Goal: Transaction & Acquisition: Purchase product/service

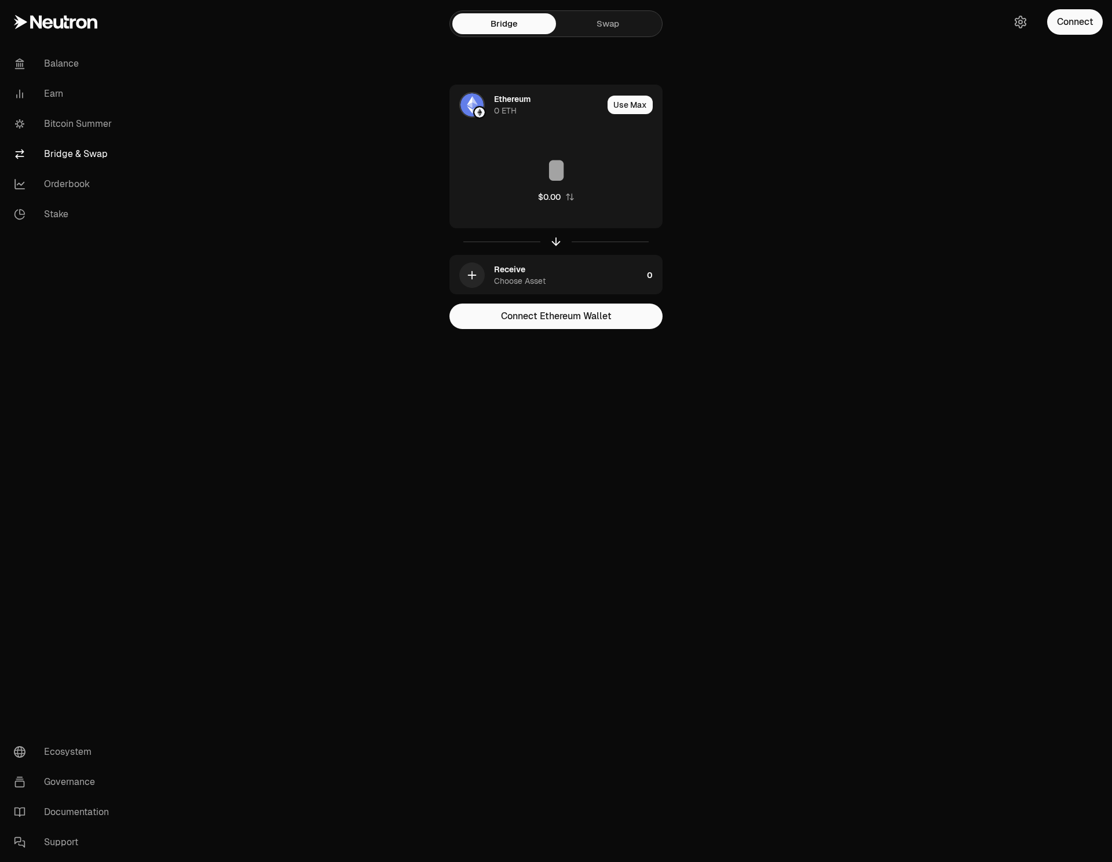
click at [305, 152] on main "Bridge Swap Ethereum 0 ETH Use Max $0.00 Receive Choose Asset 0 Connect Ethereu…" at bounding box center [621, 187] width 983 height 375
click at [51, 178] on link "Orderbook" at bounding box center [65, 184] width 120 height 30
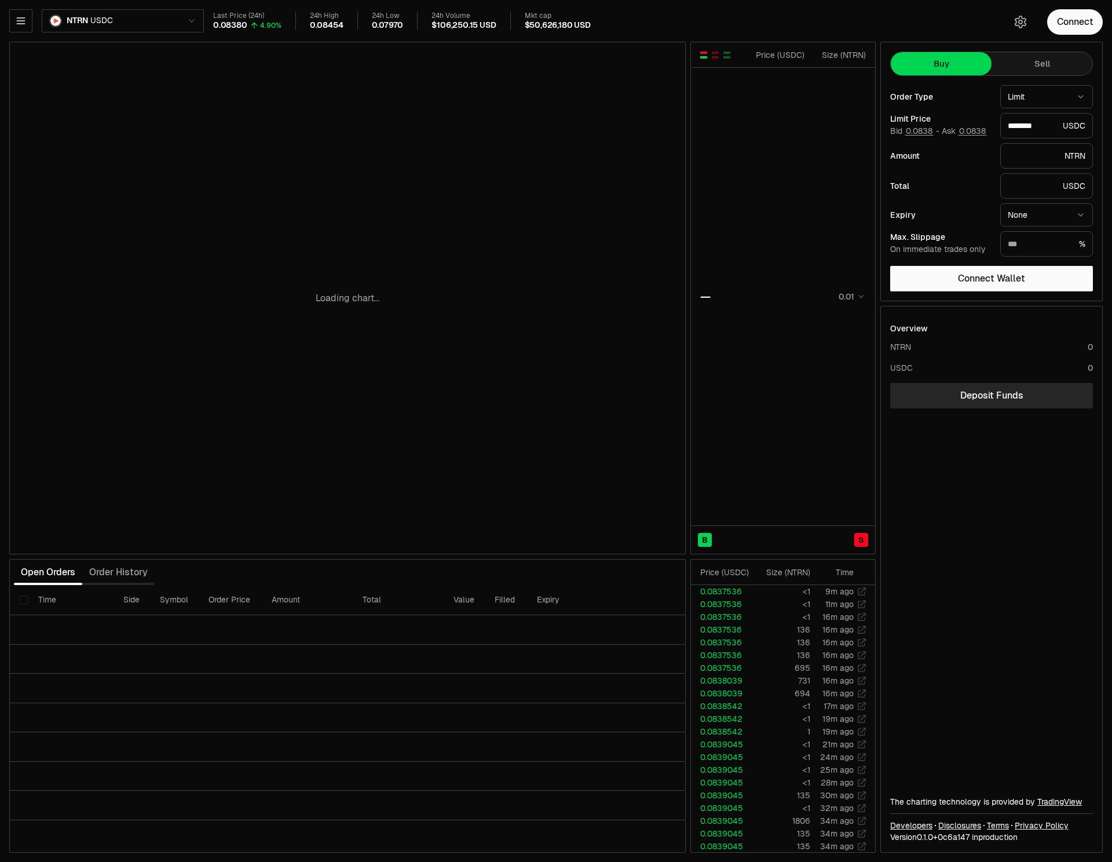
click at [848, 297] on html "Balance Earn Bitcoin Summer Bridge & Swap Orderbook Stake Ecosystem Governance …" at bounding box center [556, 431] width 1112 height 862
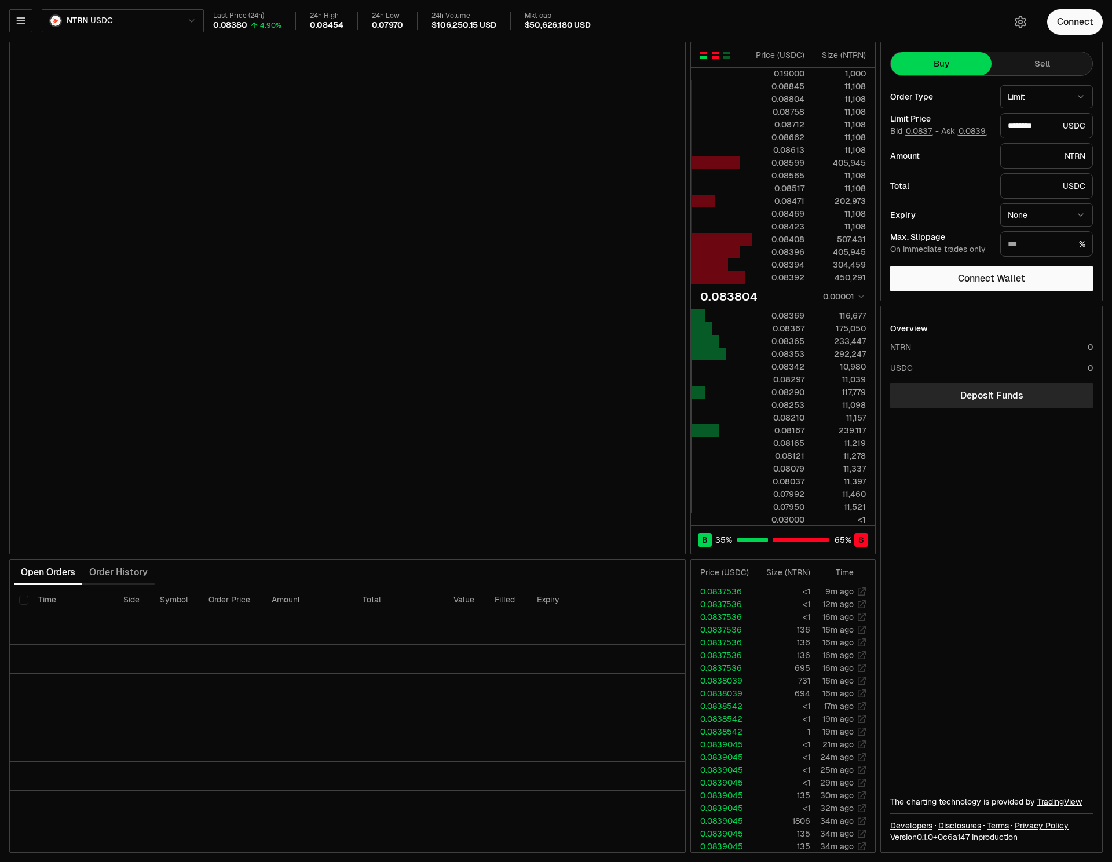
click at [716, 53] on div "button" at bounding box center [715, 53] width 7 height 2
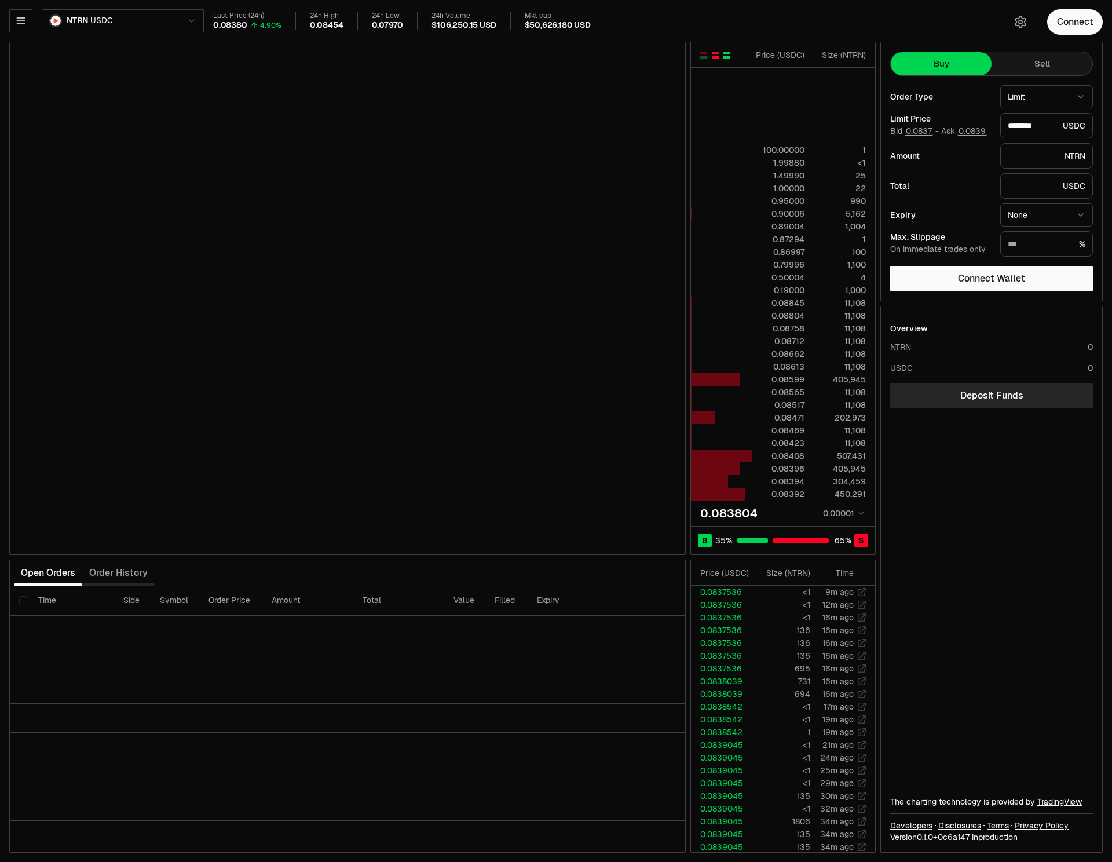
click at [724, 55] on div "button" at bounding box center [727, 55] width 7 height 7
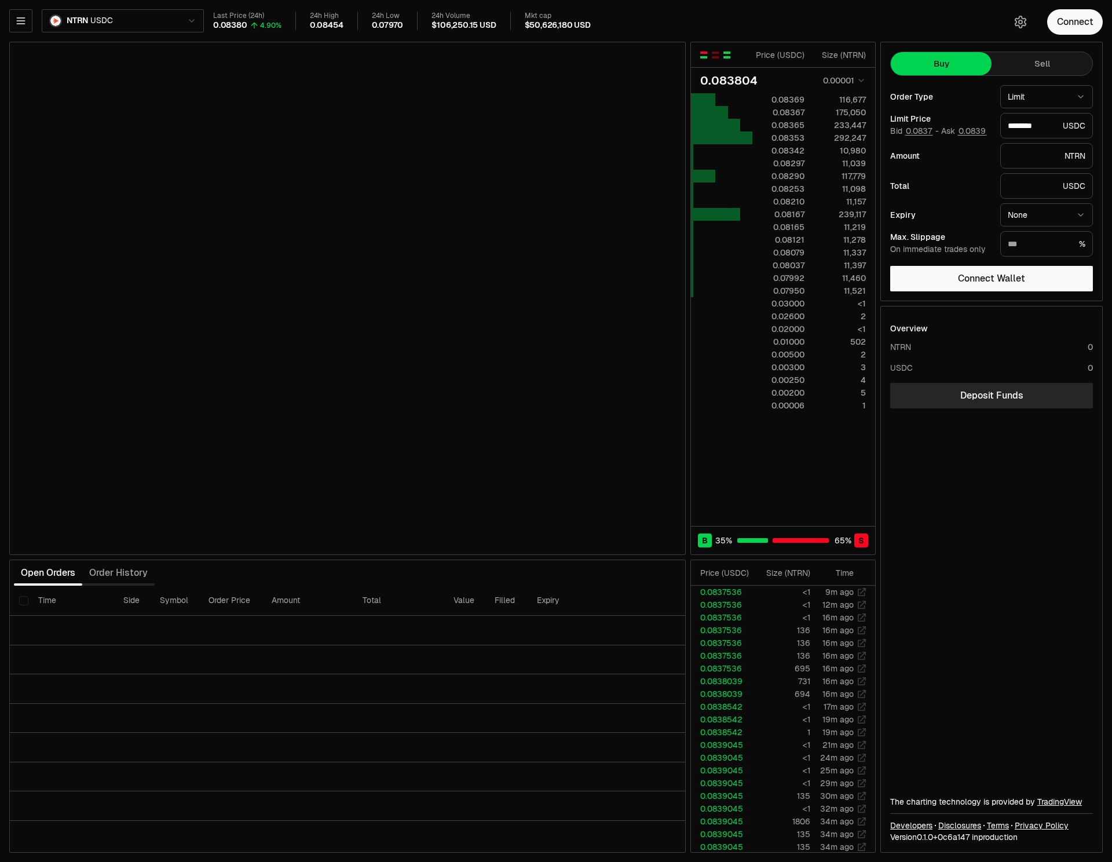
click at [702, 55] on div "button" at bounding box center [703, 55] width 7 height 7
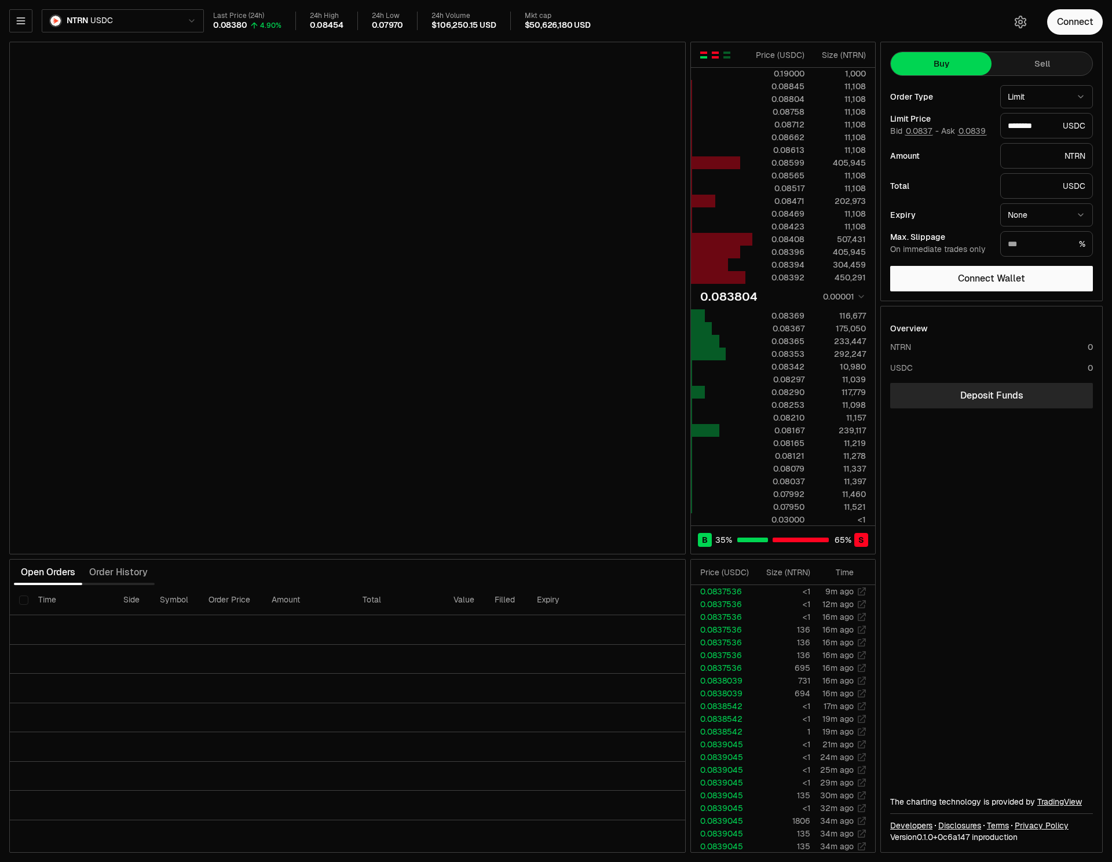
click at [717, 55] on div "button" at bounding box center [715, 55] width 7 height 7
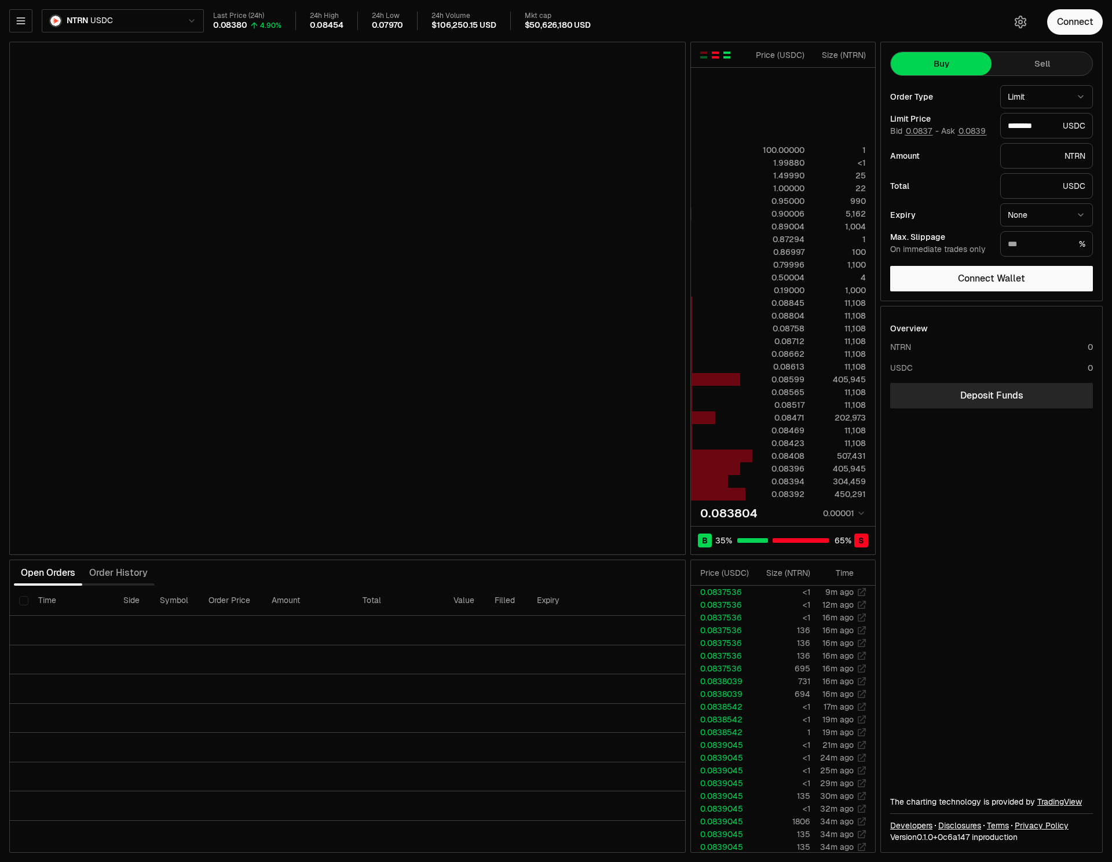
click at [722, 56] on button "button" at bounding box center [726, 54] width 9 height 9
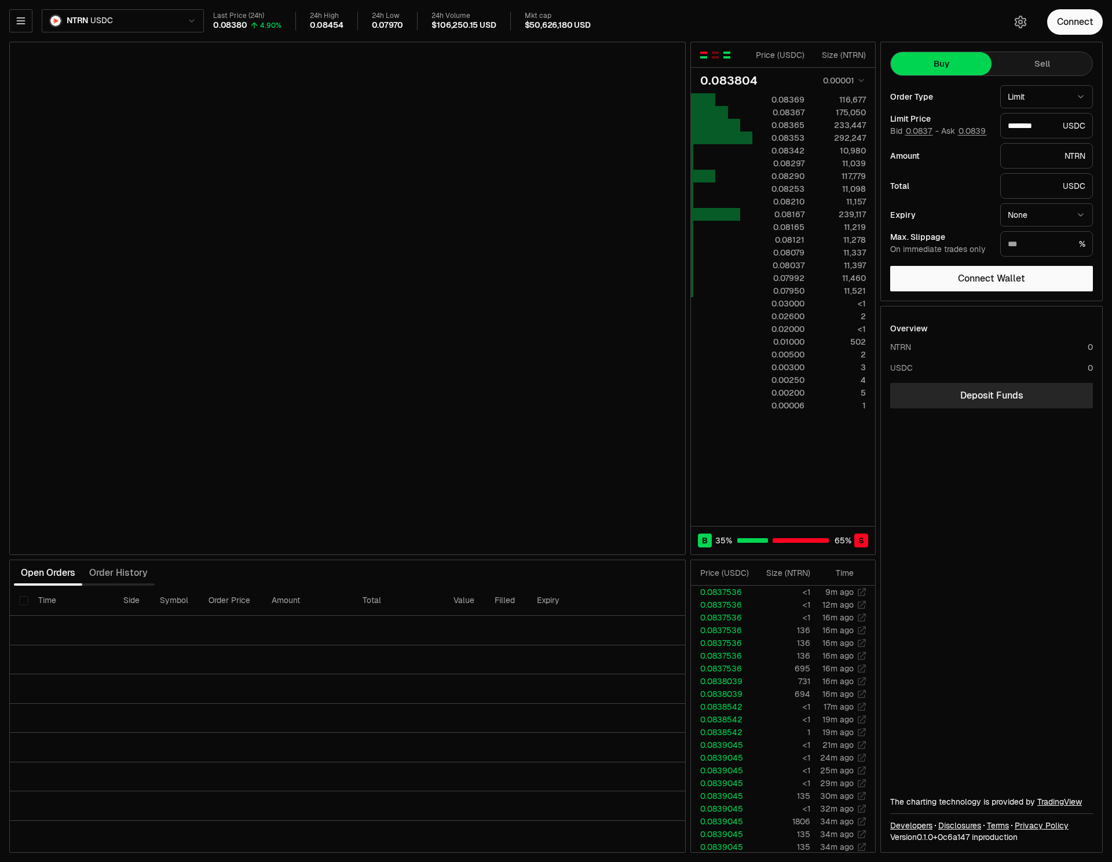
click at [703, 53] on div "button" at bounding box center [703, 53] width 7 height 2
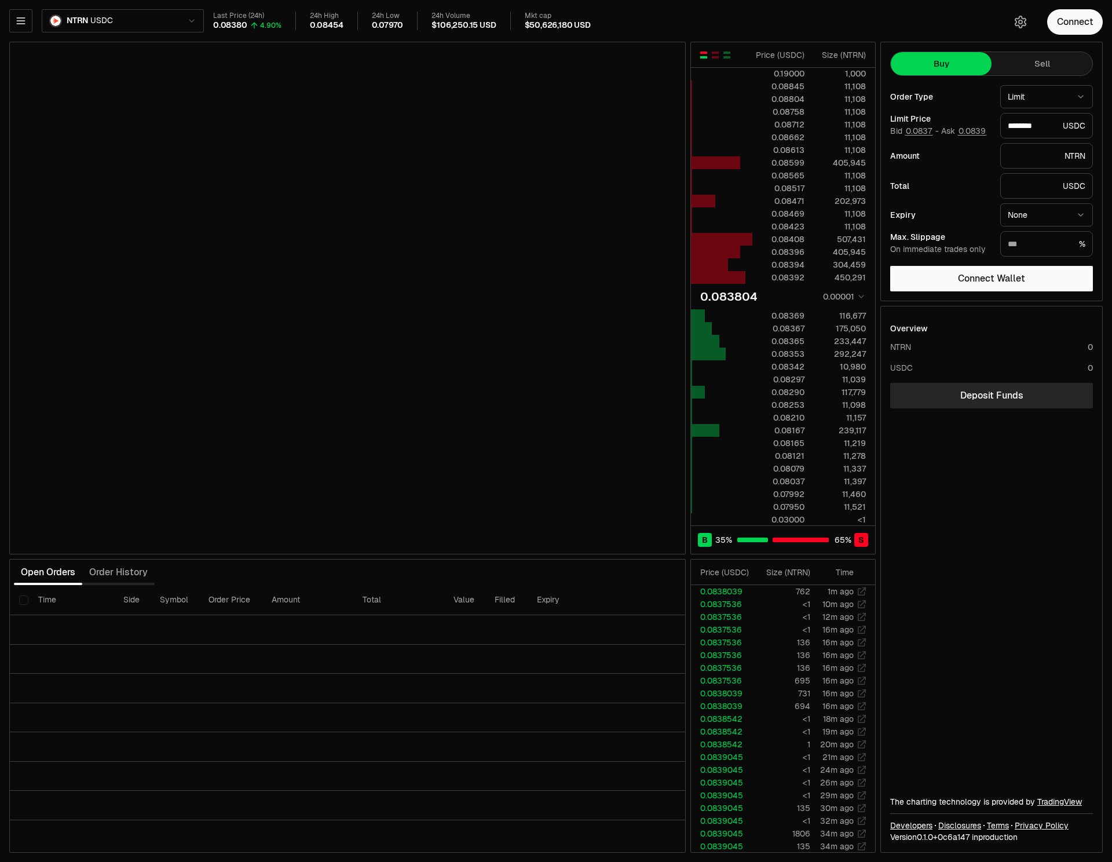
type input "********"
